Goal: Information Seeking & Learning: Check status

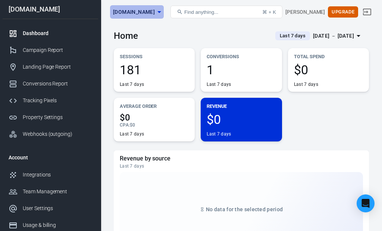
click at [158, 11] on icon "button" at bounding box center [160, 12] width 4 height 2
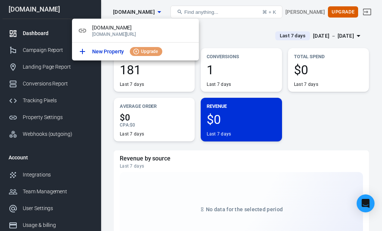
click at [213, 29] on div at bounding box center [191, 115] width 382 height 231
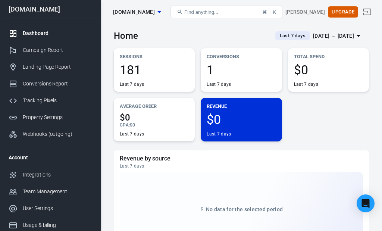
click at [155, 12] on icon "button" at bounding box center [159, 11] width 9 height 9
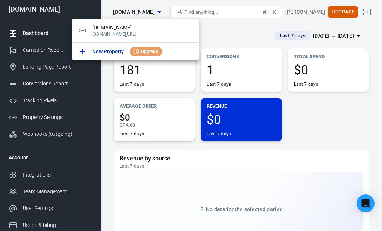
click at [155, 12] on div at bounding box center [191, 115] width 382 height 231
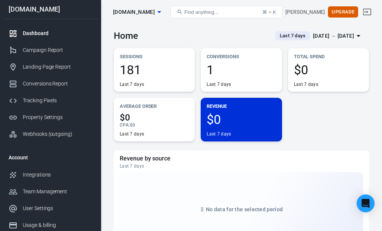
click at [35, 37] on div "Dashboard" at bounding box center [57, 33] width 69 height 8
click at [54, 53] on div "Campaign Report" at bounding box center [57, 50] width 69 height 8
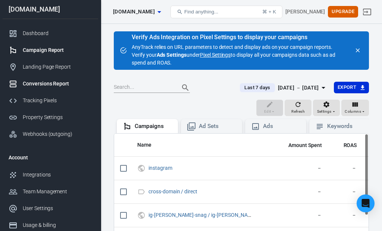
click at [50, 87] on div "Conversions Report" at bounding box center [57, 84] width 69 height 8
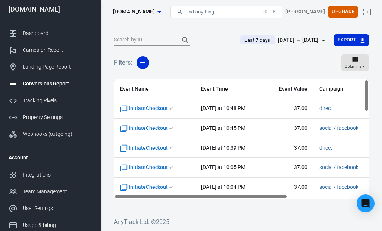
scroll to position [65, 0]
click at [32, 34] on div "Dashboard" at bounding box center [57, 33] width 69 height 8
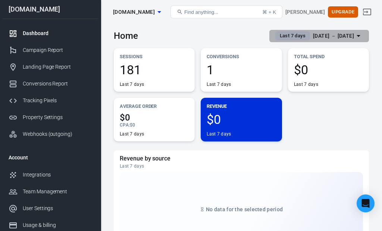
click at [359, 35] on icon "button" at bounding box center [359, 36] width 4 height 2
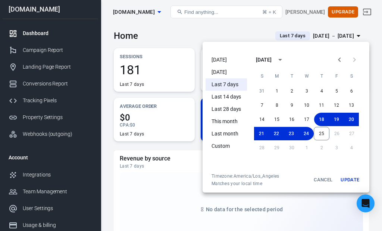
click at [234, 31] on div at bounding box center [191, 115] width 382 height 231
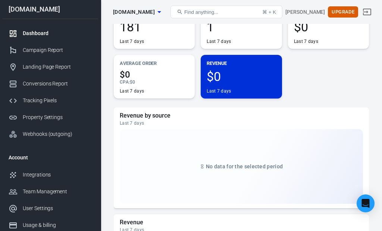
click at [37, 34] on div "Dashboard" at bounding box center [57, 33] width 69 height 8
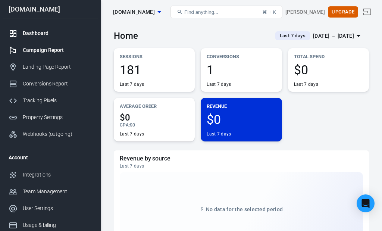
click at [47, 52] on div "Campaign Report" at bounding box center [57, 50] width 69 height 8
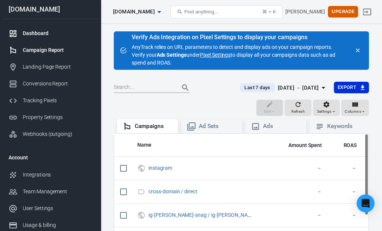
click at [40, 34] on div "Dashboard" at bounding box center [57, 33] width 69 height 8
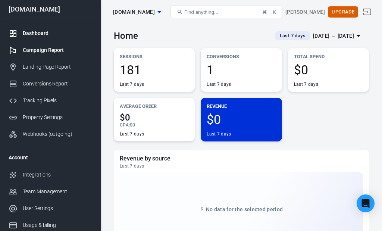
click at [47, 48] on link "Campaign Report" at bounding box center [51, 50] width 96 height 17
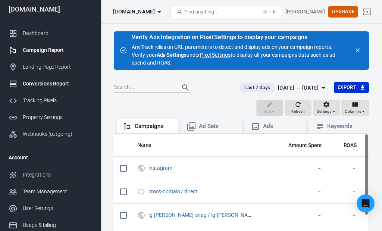
click at [52, 87] on div "Conversions Report" at bounding box center [57, 84] width 69 height 8
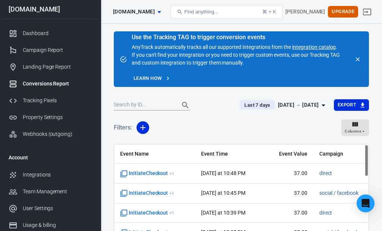
click at [54, 82] on div "Conversions Report" at bounding box center [57, 84] width 69 height 8
click at [38, 34] on div "Dashboard" at bounding box center [57, 33] width 69 height 8
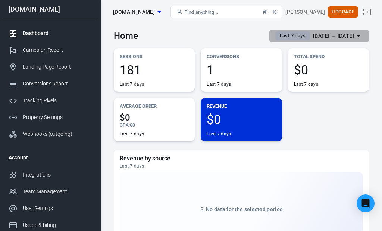
click at [358, 35] on icon "button" at bounding box center [359, 36] width 4 height 2
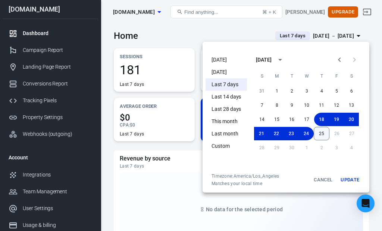
click at [322, 134] on button "25" at bounding box center [322, 133] width 16 height 13
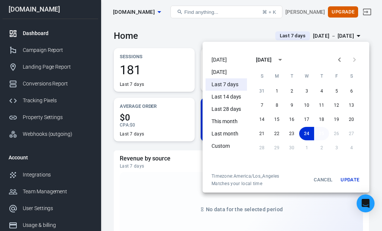
click at [322, 134] on button "25" at bounding box center [321, 133] width 15 height 13
click at [350, 179] on button "Update" at bounding box center [350, 179] width 24 height 13
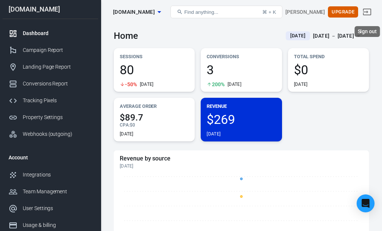
click at [370, 10] on icon "Sign out" at bounding box center [367, 11] width 9 height 9
